Goal: Transaction & Acquisition: Purchase product/service

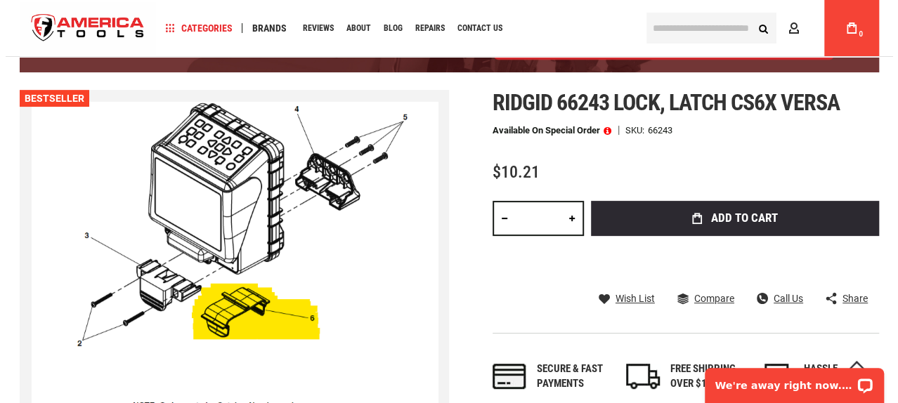
scroll to position [211, 0]
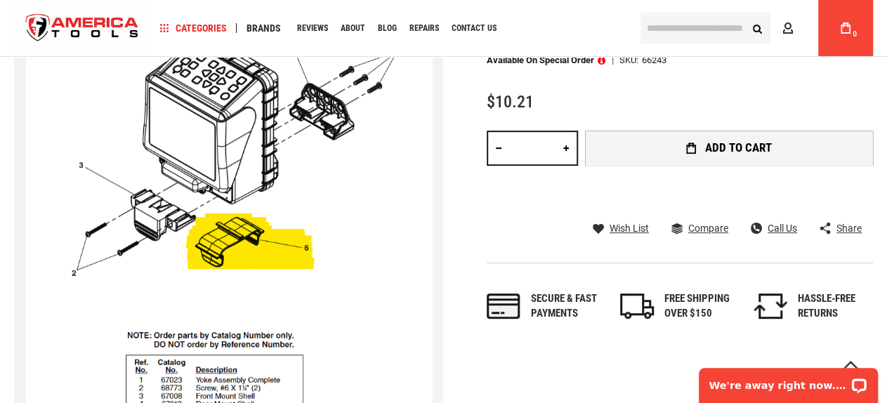
click at [699, 158] on button "Add to Cart" at bounding box center [729, 148] width 288 height 35
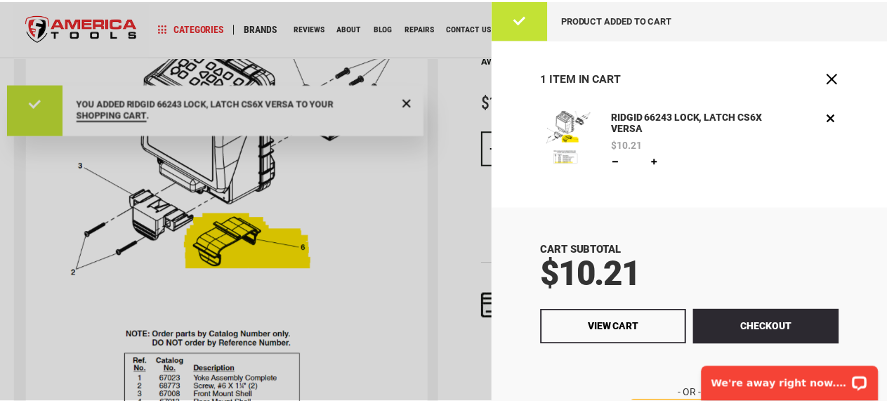
scroll to position [0, 0]
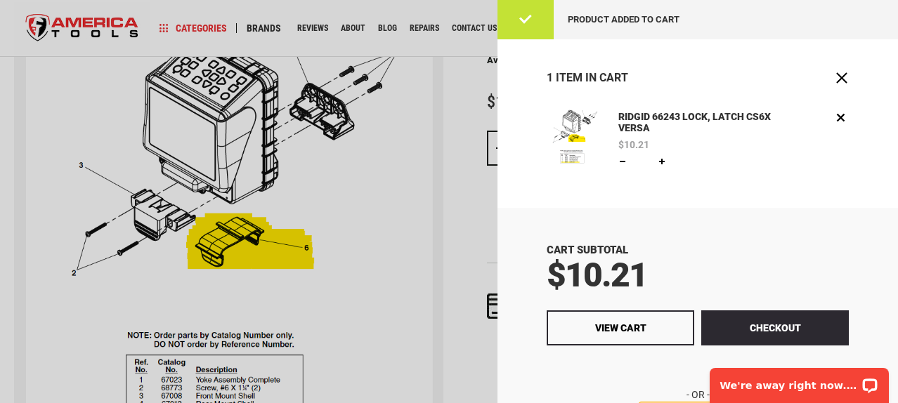
drag, startPoint x: 426, startPoint y: 293, endPoint x: 423, endPoint y: 287, distance: 7.2
click at [426, 293] on div at bounding box center [449, 201] width 898 height 403
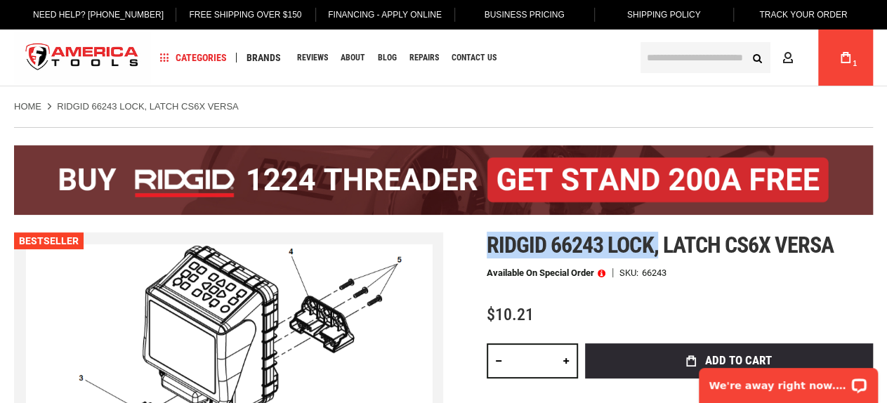
drag, startPoint x: 658, startPoint y: 244, endPoint x: 472, endPoint y: 240, distance: 185.5
copy span "Ridgid 66243 lock,"
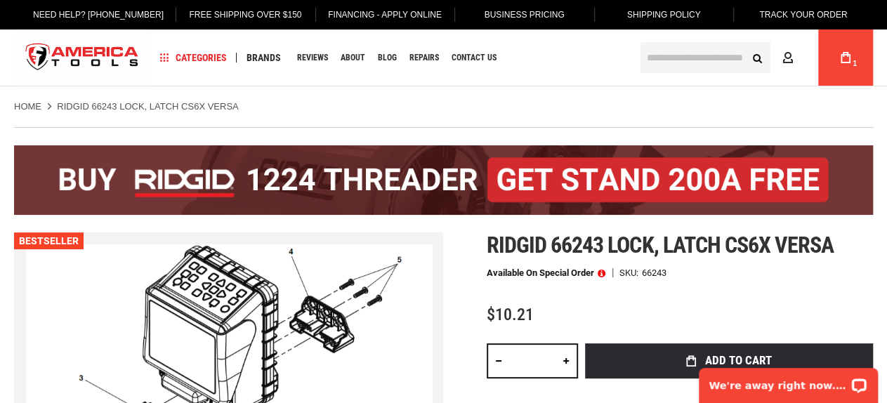
click at [769, 273] on div "Available on Special Order SKU 66243" at bounding box center [680, 273] width 386 height 10
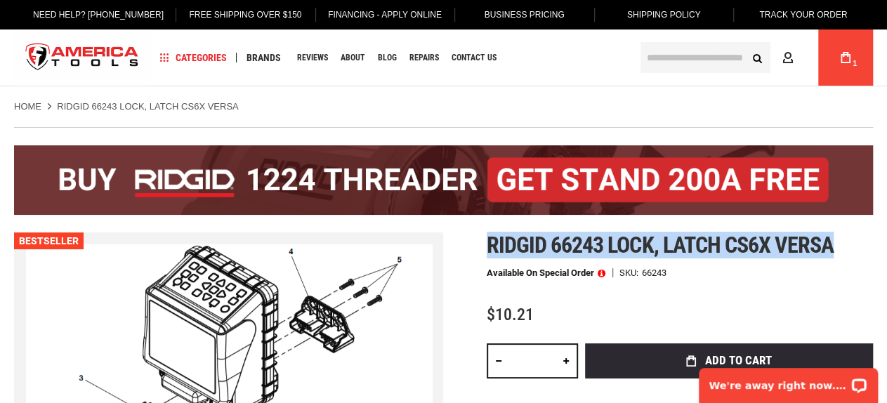
drag, startPoint x: 825, startPoint y: 248, endPoint x: 486, endPoint y: 252, distance: 339.3
click at [487, 252] on h1 "Ridgid 66243 lock, latch cs6x versa" at bounding box center [680, 245] width 386 height 25
copy span "Ridgid 66243 lock, latch cs6x versa"
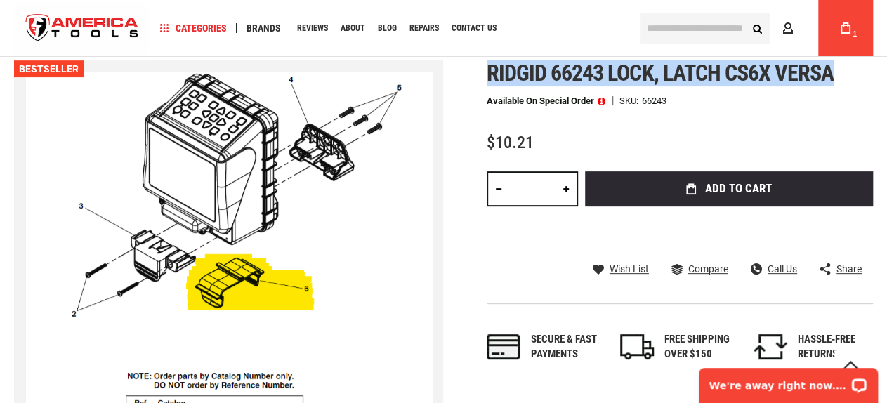
scroll to position [141, 0]
